Goal: Task Accomplishment & Management: Manage account settings

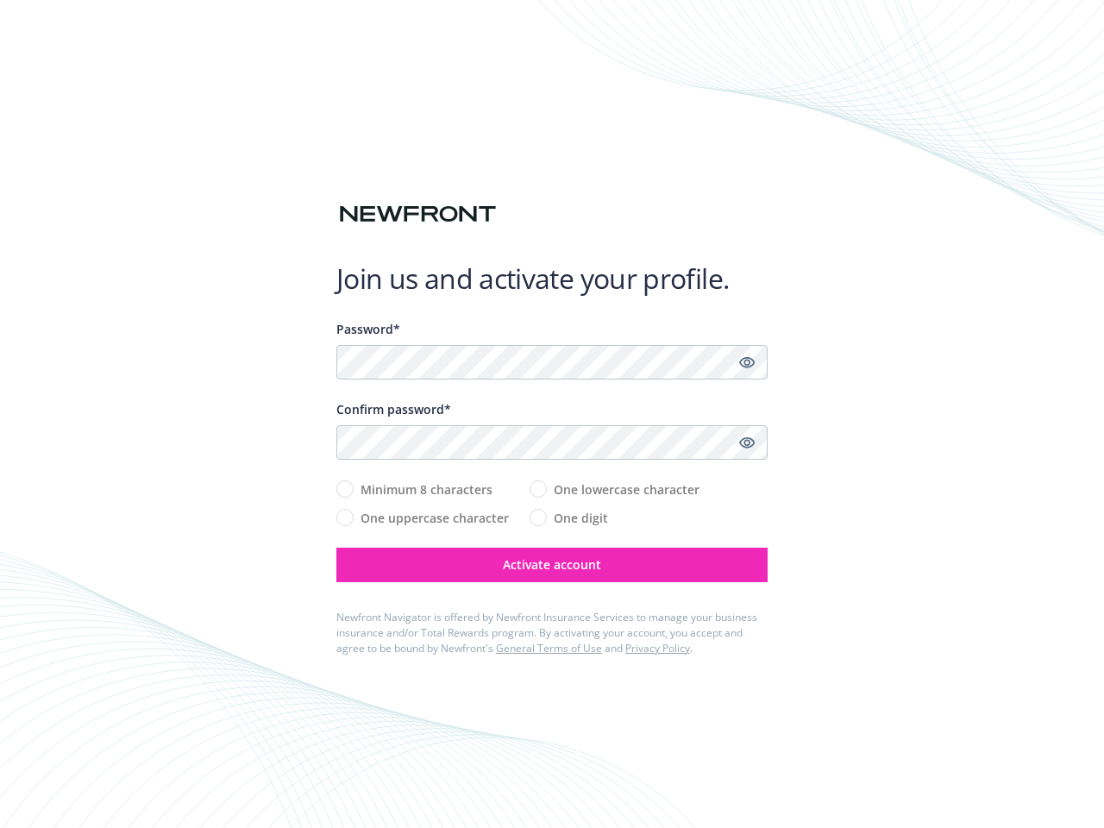
click at [552, 414] on div "Confirm password*" at bounding box center [551, 409] width 431 height 18
click at [747, 362] on icon "Show password" at bounding box center [747, 362] width 16 height 16
click at [747, 442] on icon "Show password" at bounding box center [747, 443] width 16 height 16
click at [552, 565] on span "Activate account" at bounding box center [552, 564] width 98 height 16
